Goal: Information Seeking & Learning: Learn about a topic

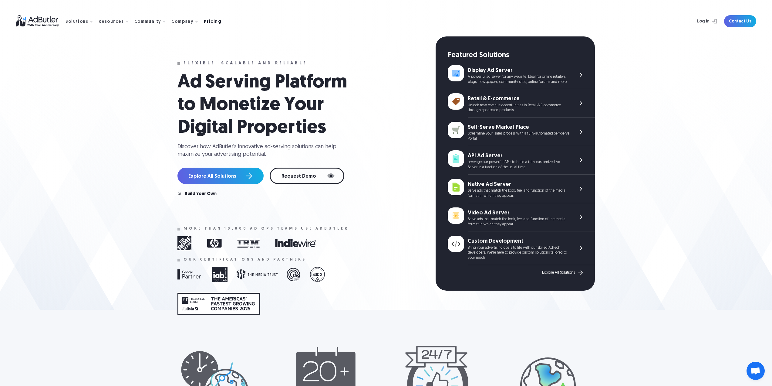
click at [206, 20] on div "Pricing" at bounding box center [213, 22] width 18 height 4
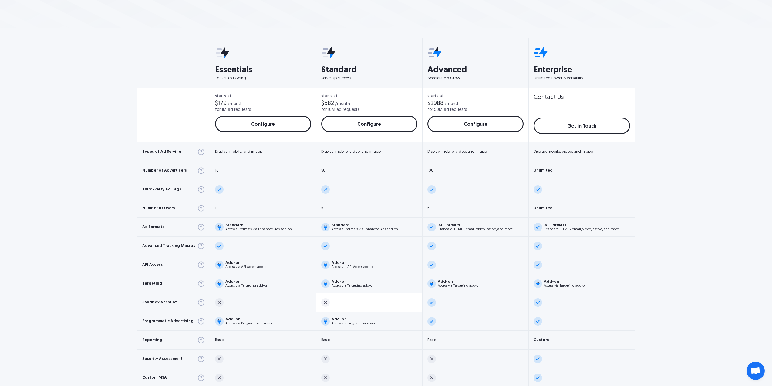
scroll to position [212, 0]
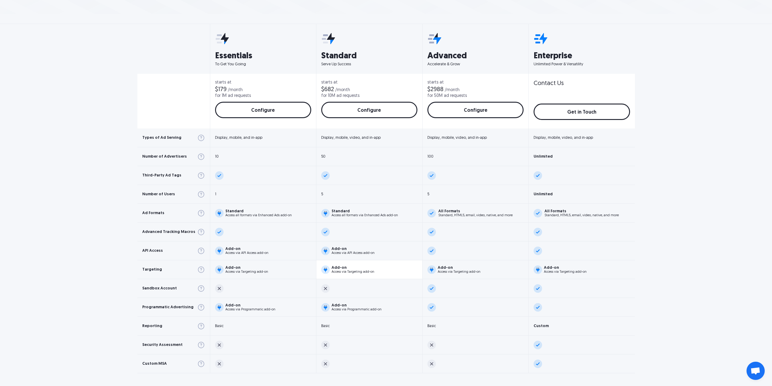
click at [335, 271] on div "Access via Targeting add-on" at bounding box center [353, 271] width 43 height 3
click at [323, 271] on img at bounding box center [325, 269] width 8 height 8
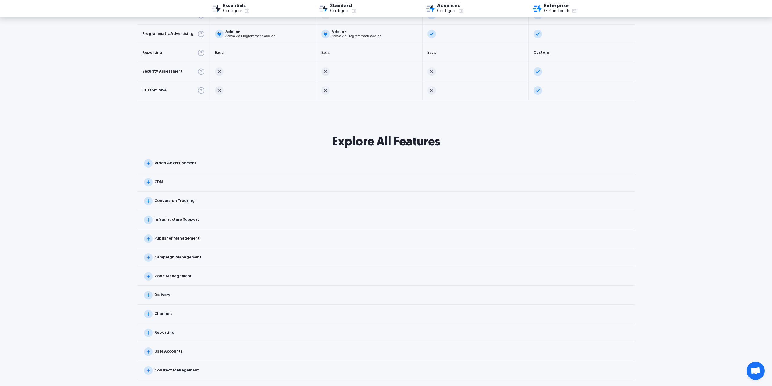
scroll to position [516, 0]
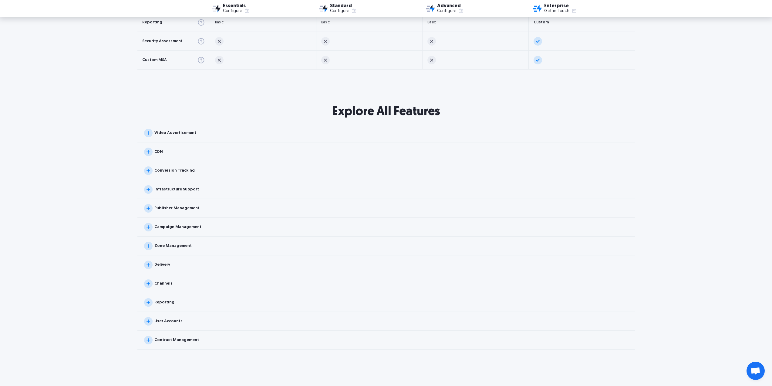
click at [150, 245] on img at bounding box center [148, 246] width 8 height 8
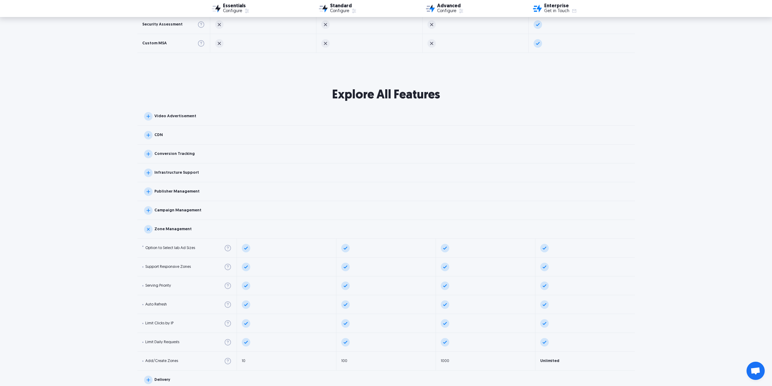
scroll to position [546, 0]
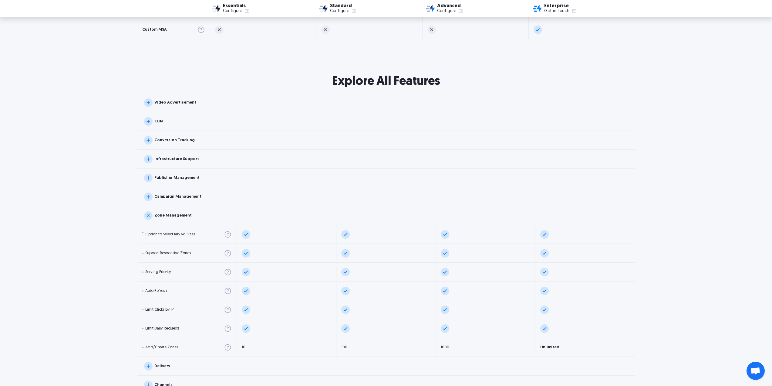
click at [149, 217] on img at bounding box center [148, 215] width 12 height 12
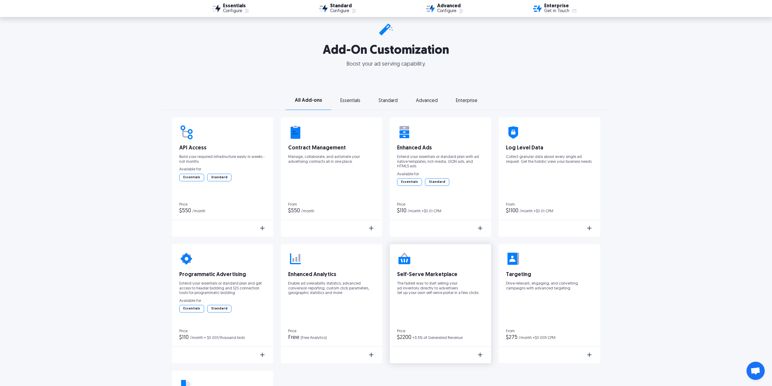
scroll to position [880, 0]
click at [262, 227] on img at bounding box center [262, 228] width 7 height 7
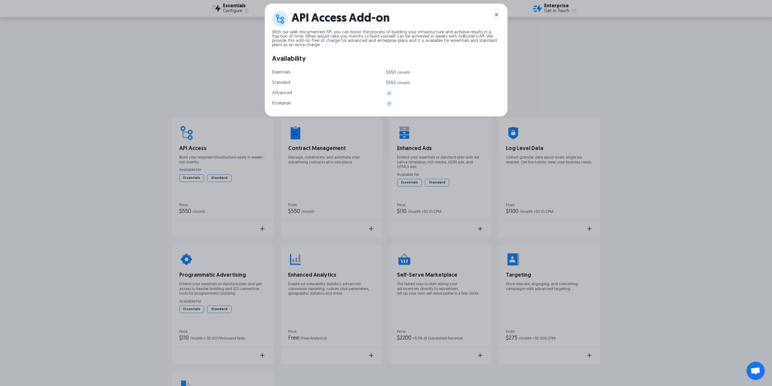
click at [496, 14] on img at bounding box center [496, 14] width 7 height 7
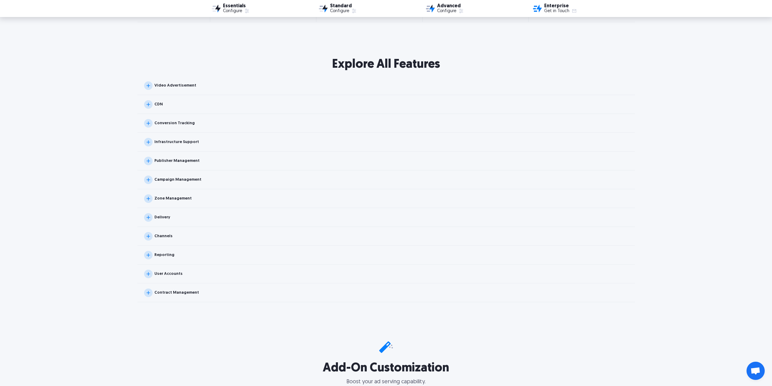
scroll to position [577, 0]
